Goal: Navigation & Orientation: Find specific page/section

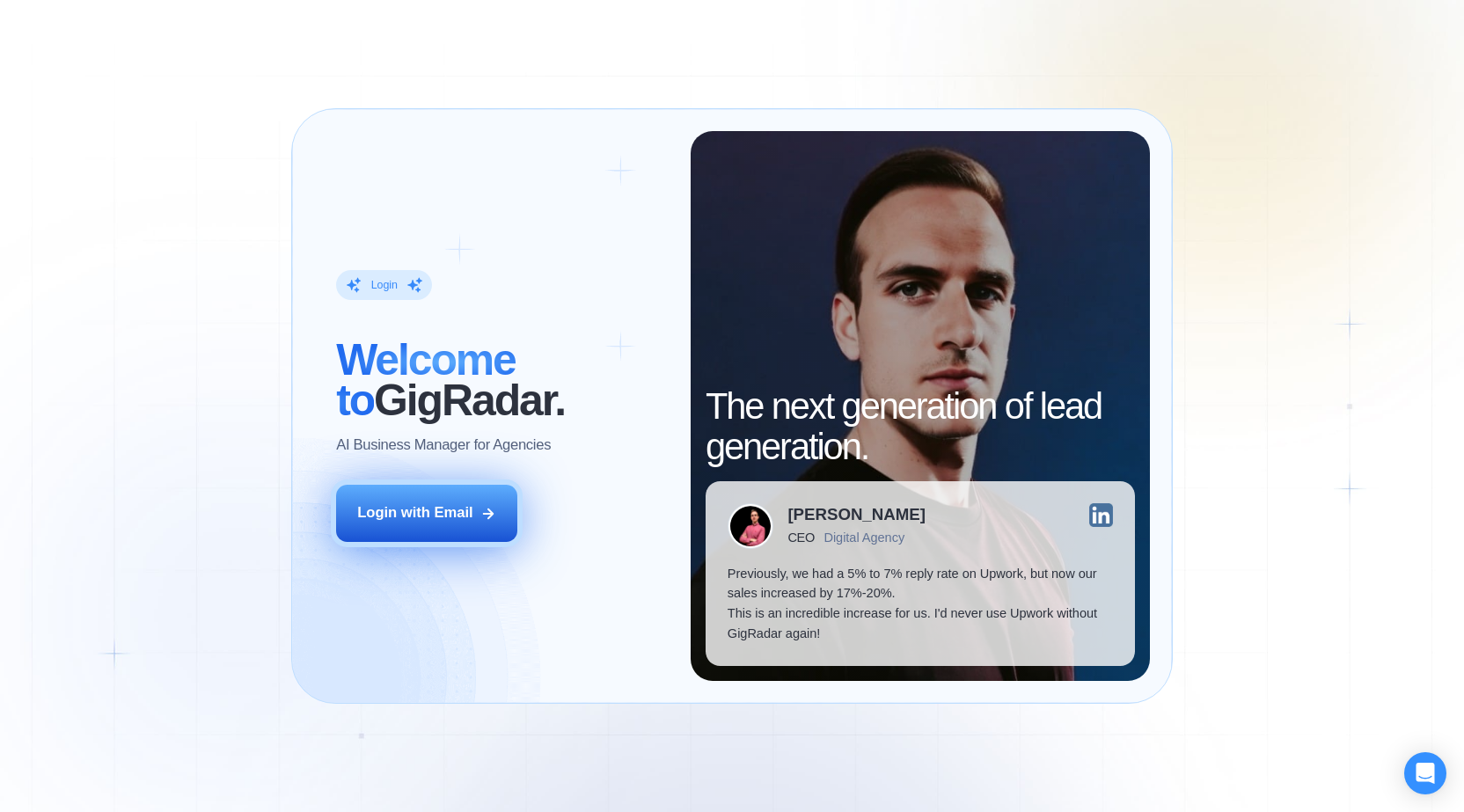
click at [429, 521] on div "Login with Email" at bounding box center [415, 513] width 116 height 20
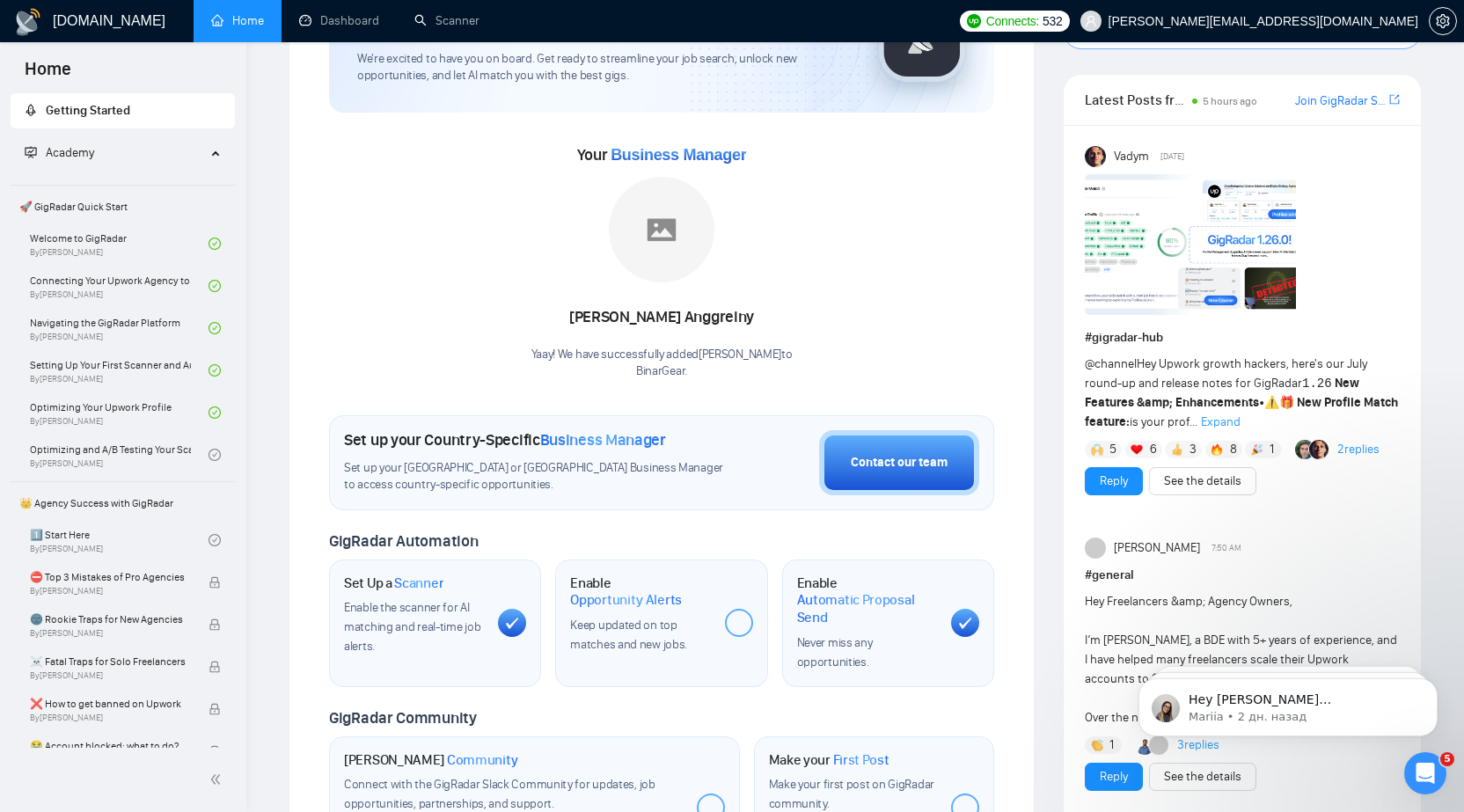
scroll to position [143, 0]
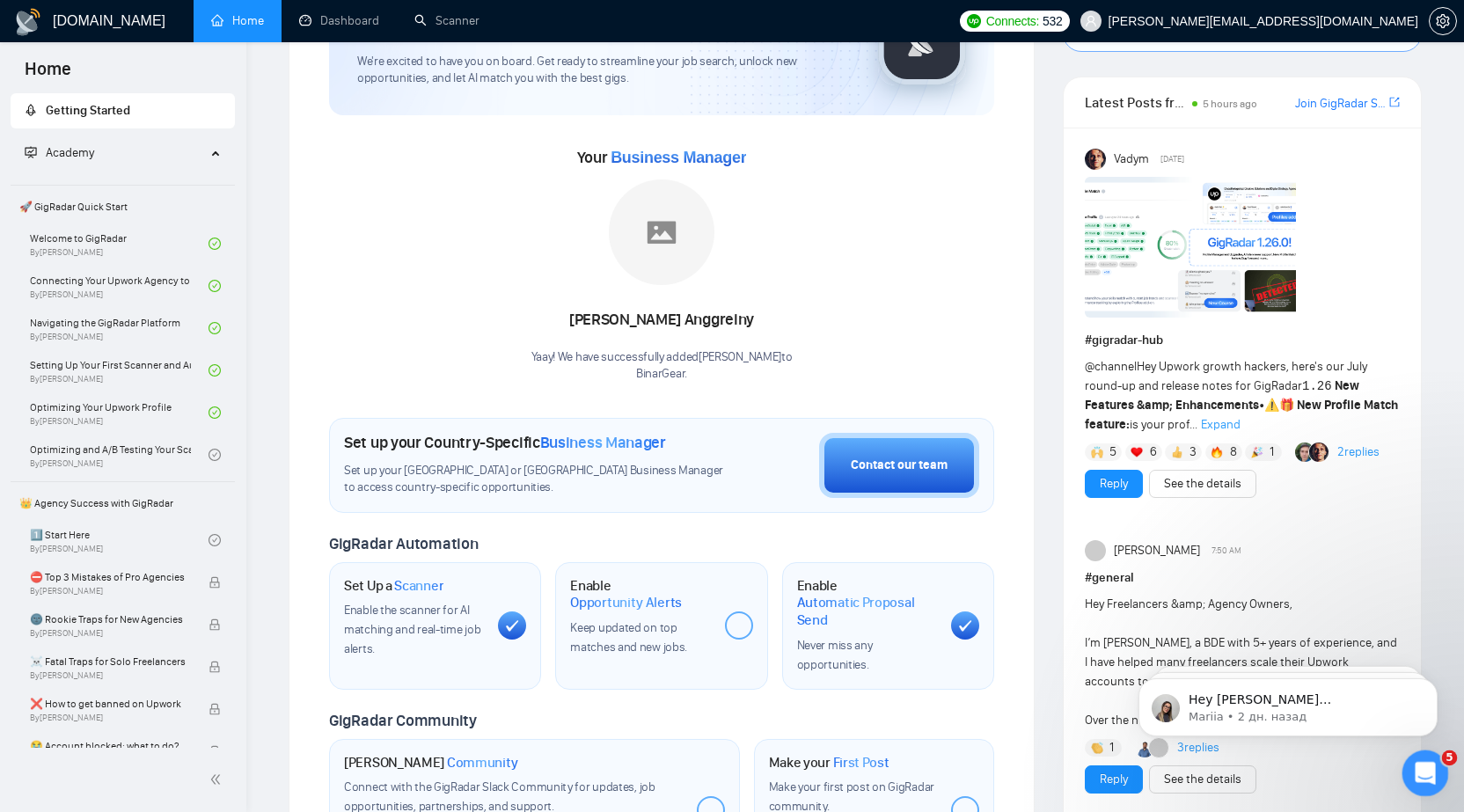
click at [1417, 774] on icon "Открыть службу сообщений Intercom" at bounding box center [1422, 770] width 29 height 29
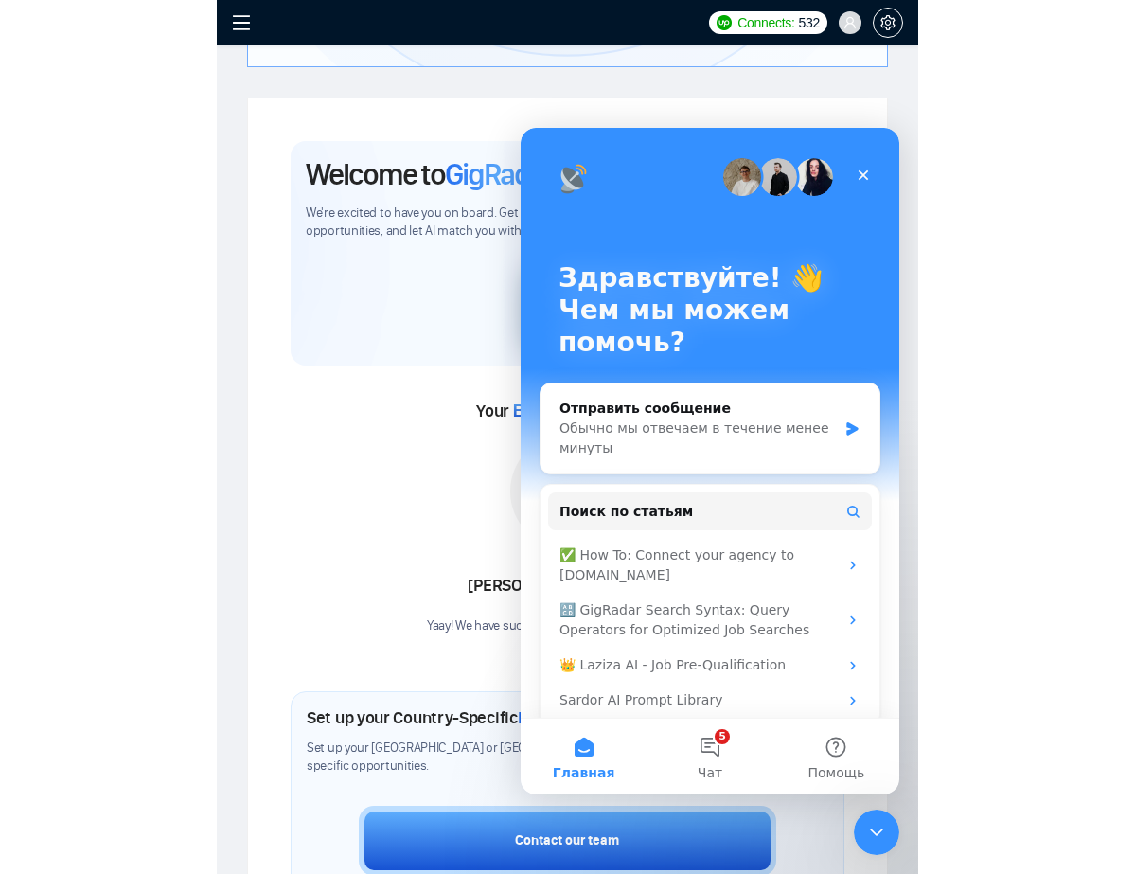
scroll to position [200, 0]
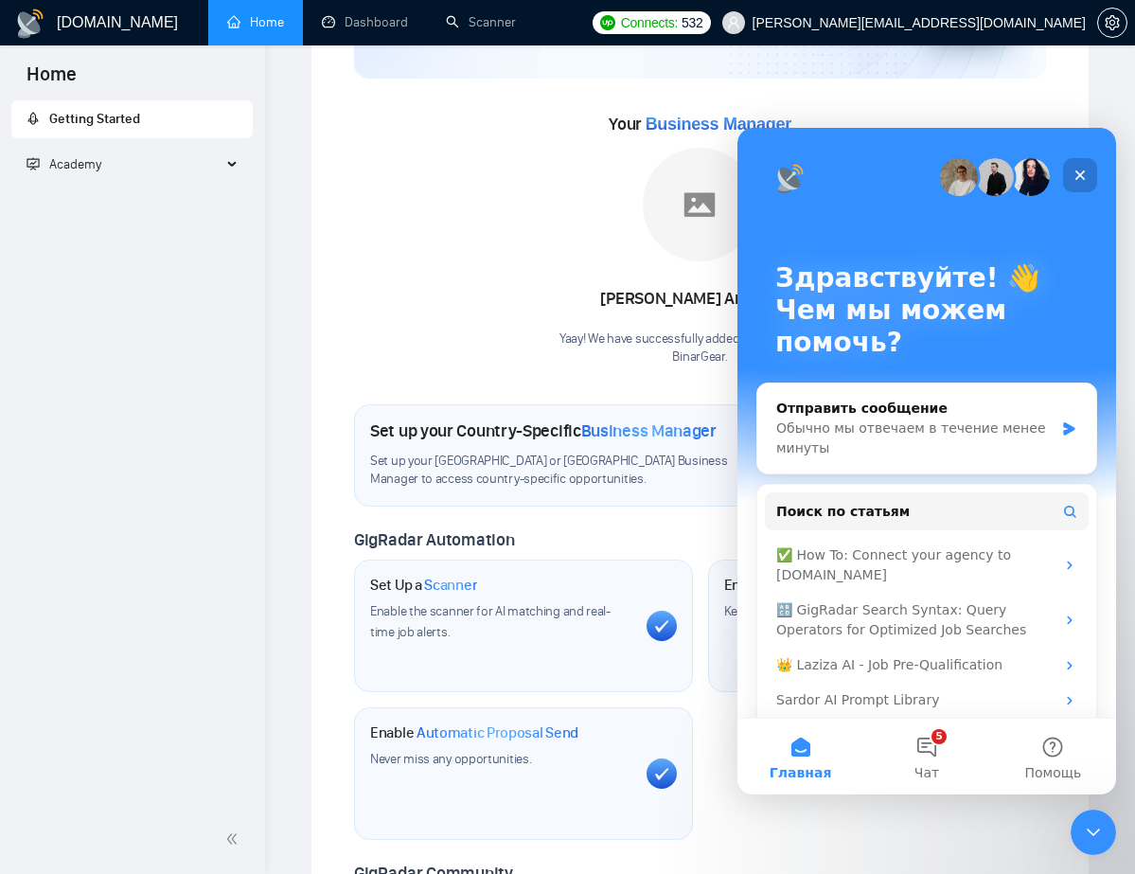
click at [1074, 180] on icon "Закрыть" at bounding box center [1079, 175] width 15 height 15
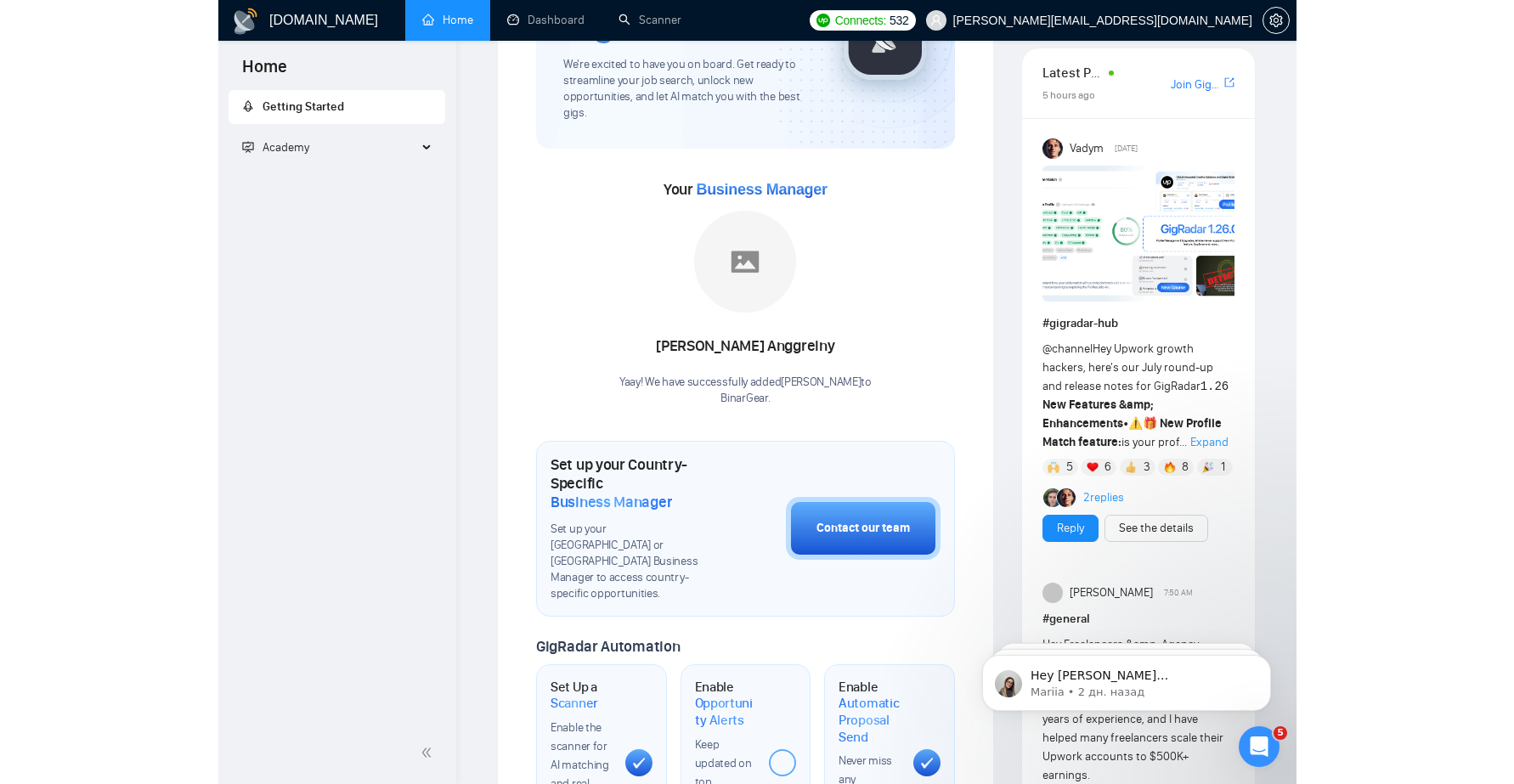
scroll to position [0, 0]
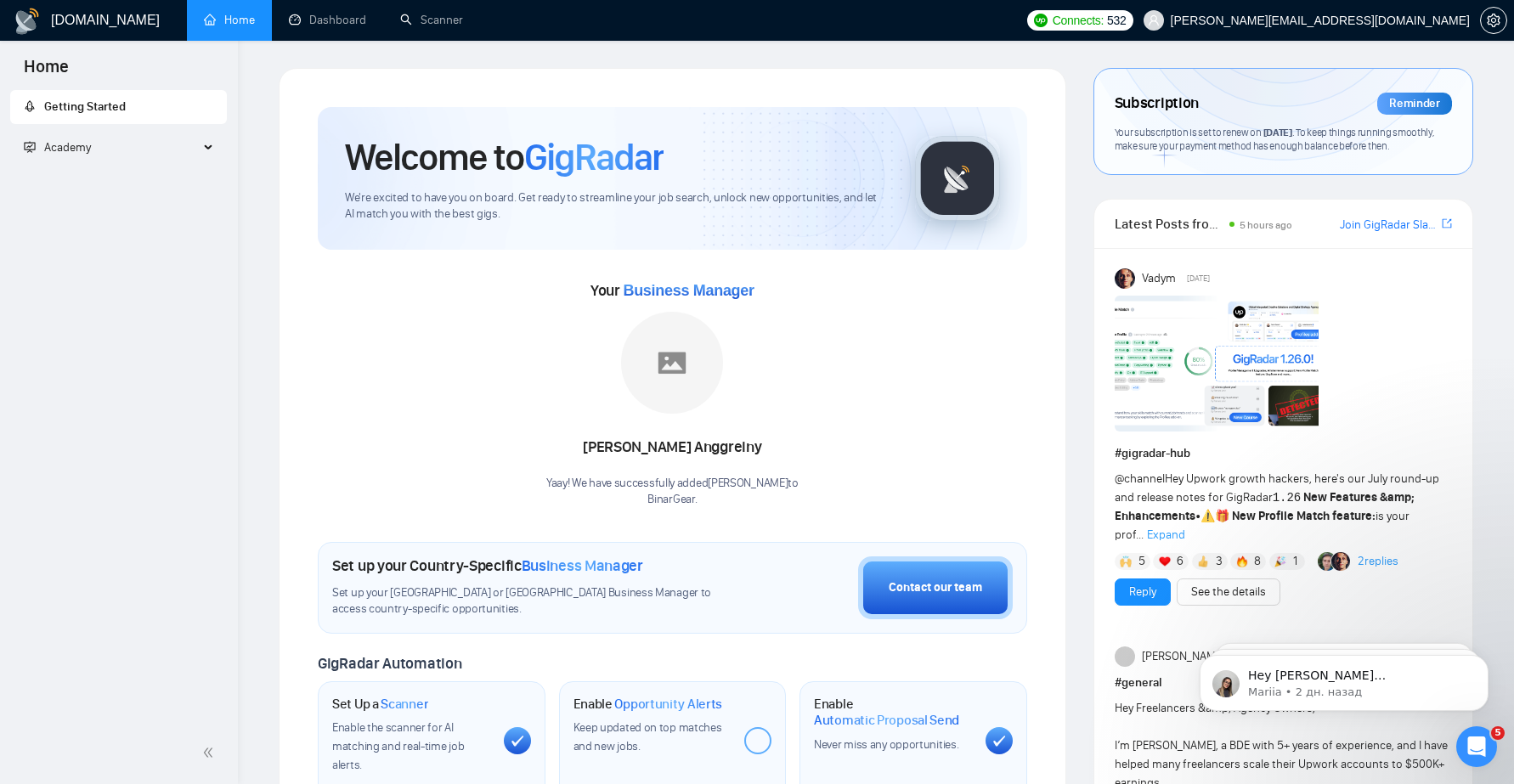
click at [120, 150] on span "Academy" at bounding box center [111, 148] width 175 height 34
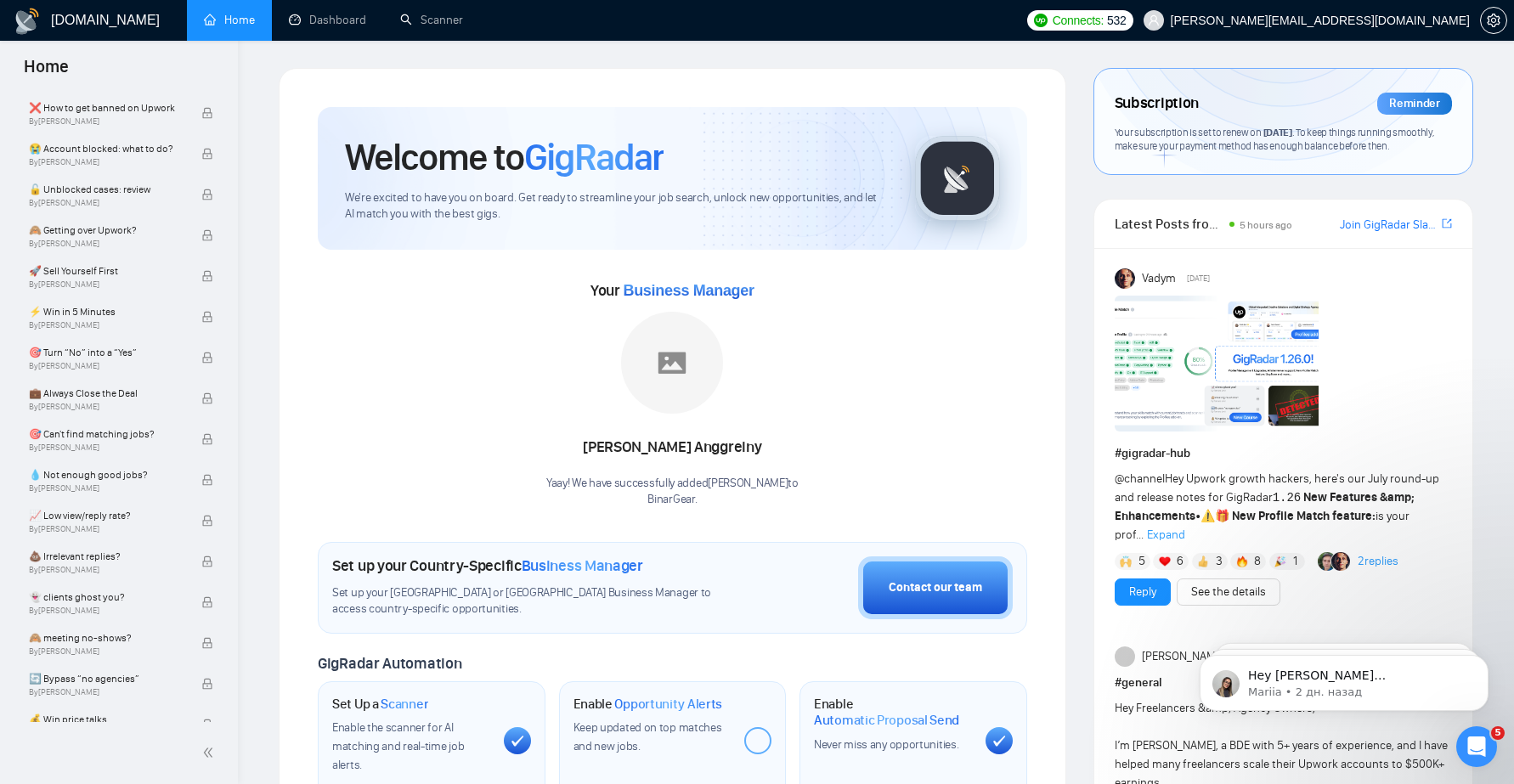
scroll to position [593, 0]
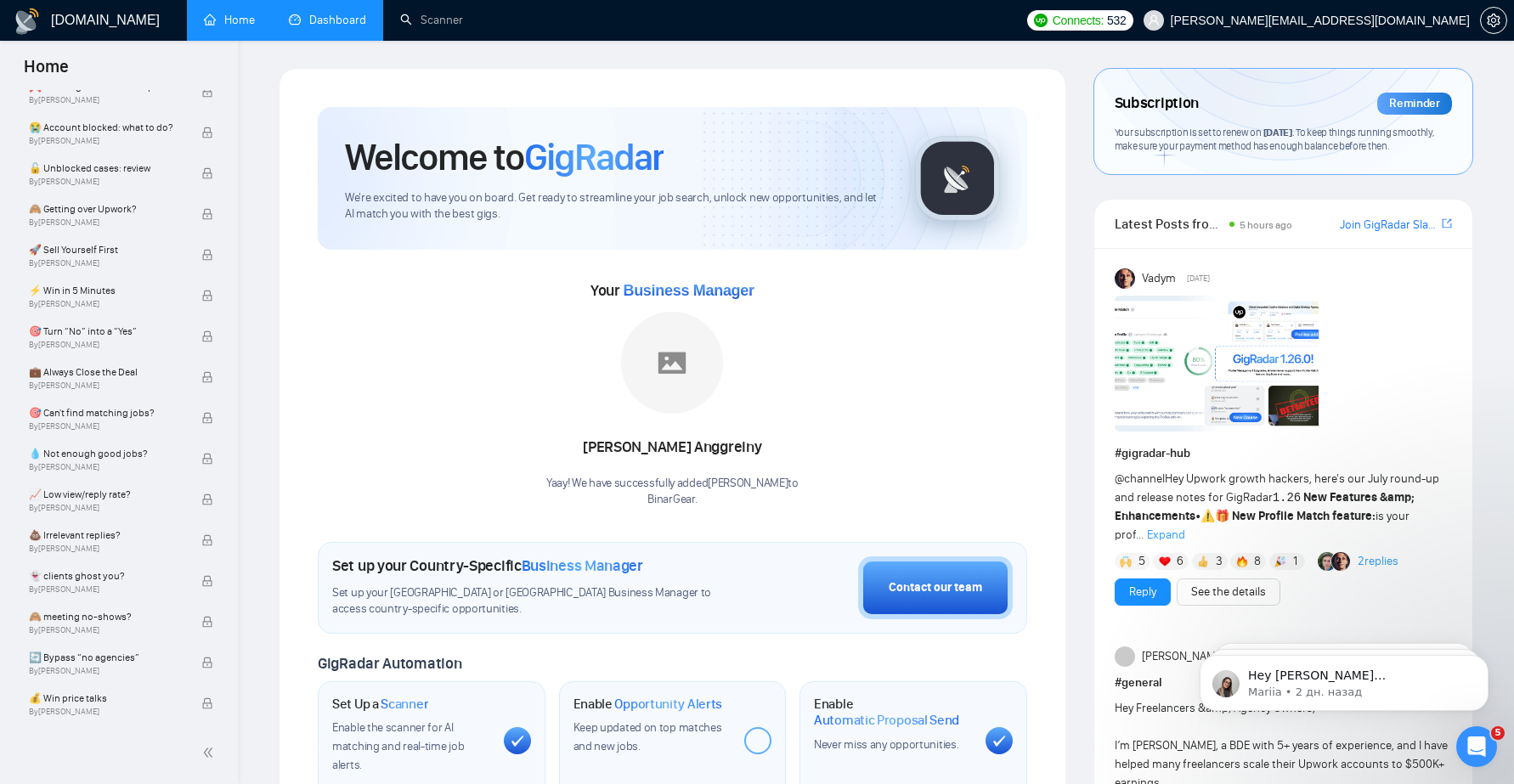
click at [332, 25] on link "Dashboard" at bounding box center [328, 20] width 77 height 14
